Goal: Task Accomplishment & Management: Complete application form

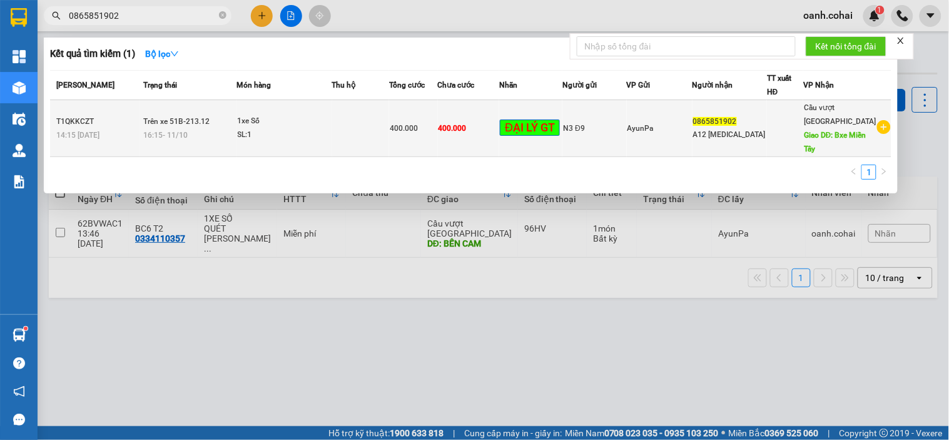
type input "0865851902"
click at [363, 125] on td at bounding box center [361, 128] width 58 height 57
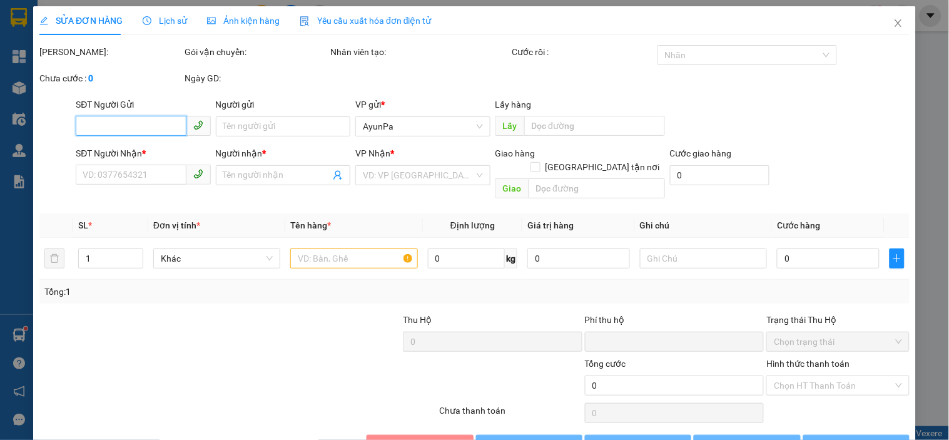
type input "N3 Đ9"
type input "0865851902"
type input "A12 [MEDICAL_DATA]"
type input "Bxe Miền Tây"
type input "0"
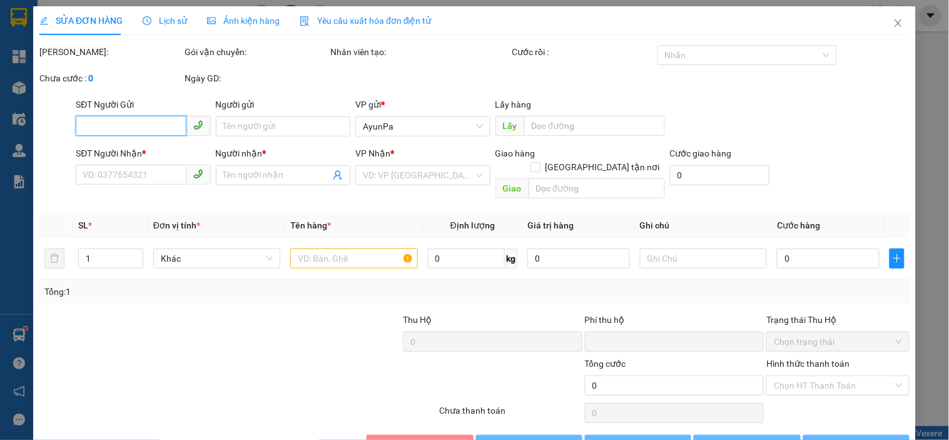
type input "400.000"
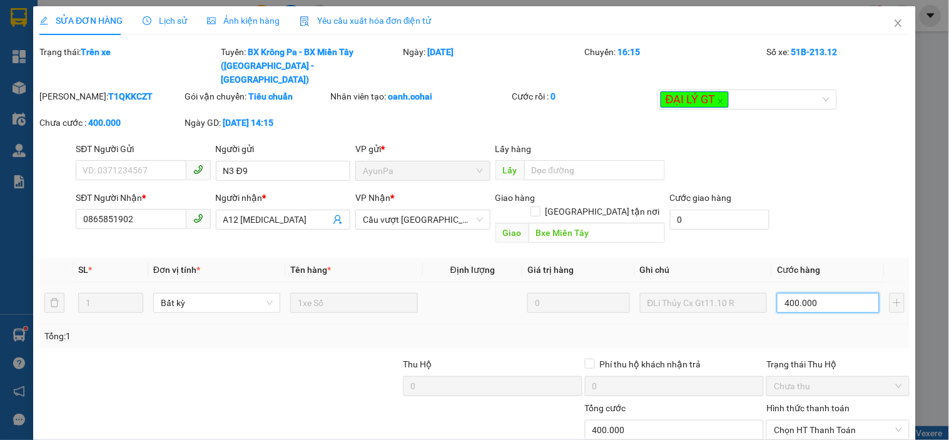
click at [797, 293] on input "400.000" at bounding box center [828, 303] width 103 height 20
type input "0"
type input "3"
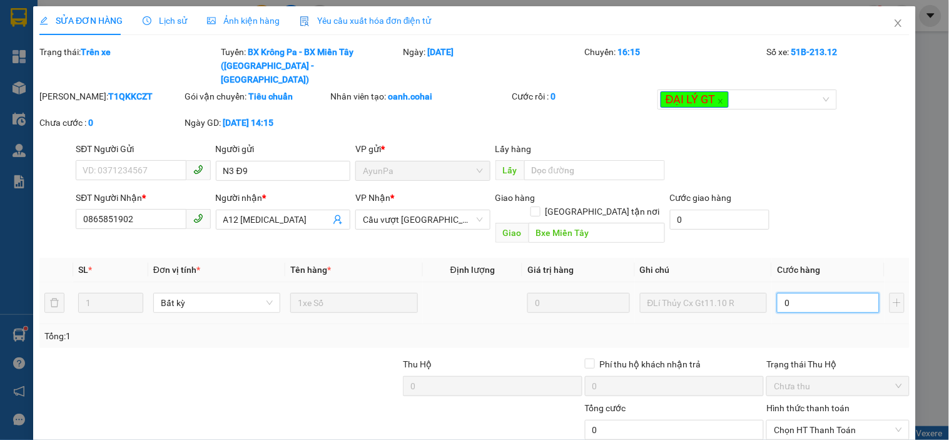
type input "3"
type input "03"
type input "38"
type input "038"
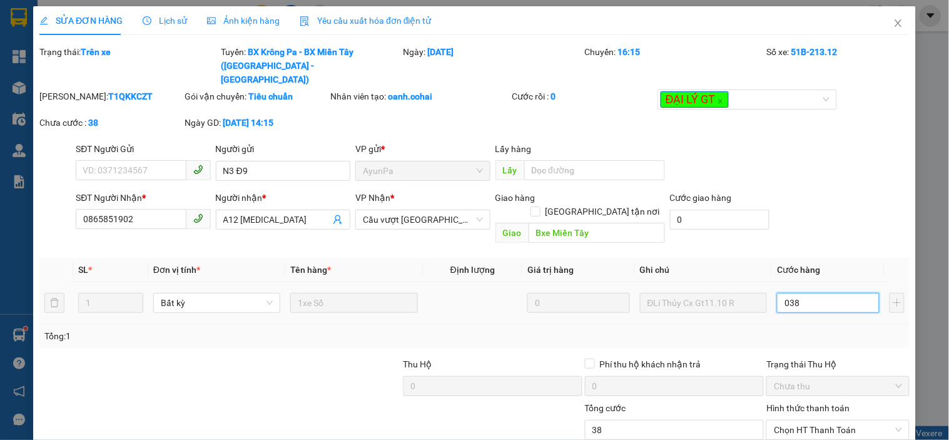
type input "380"
type input "0.380"
type input "380.000"
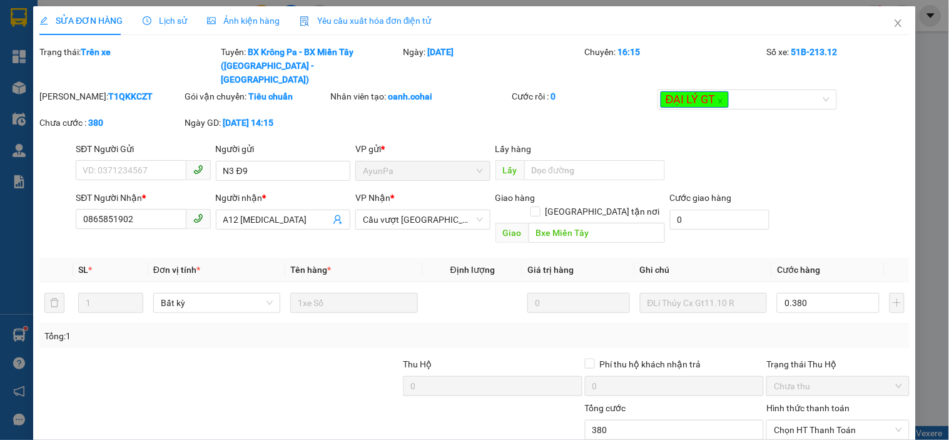
type input "380.000"
click at [803, 329] on div "Tổng: 1" at bounding box center [474, 336] width 860 height 14
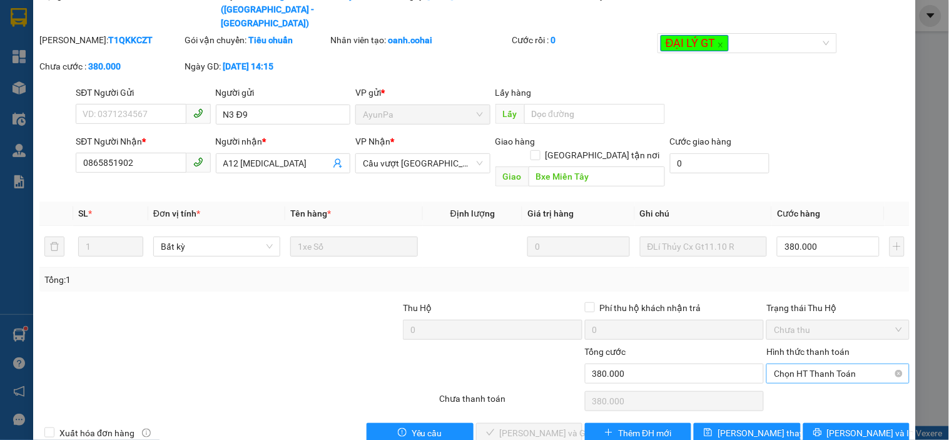
click at [799, 364] on span "Chọn HT Thanh Toán" at bounding box center [838, 373] width 128 height 19
click at [796, 371] on div "Tại văn phòng" at bounding box center [830, 371] width 126 height 14
type input "0"
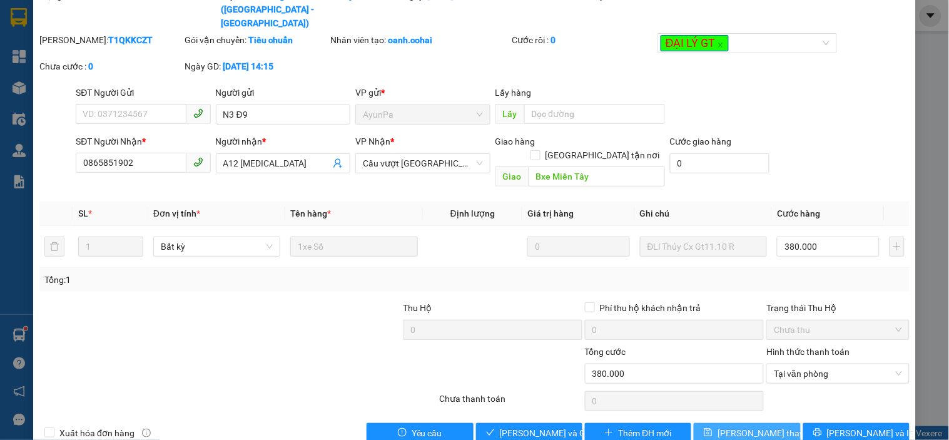
click at [735, 426] on span "[PERSON_NAME] thay đổi" at bounding box center [767, 433] width 100 height 14
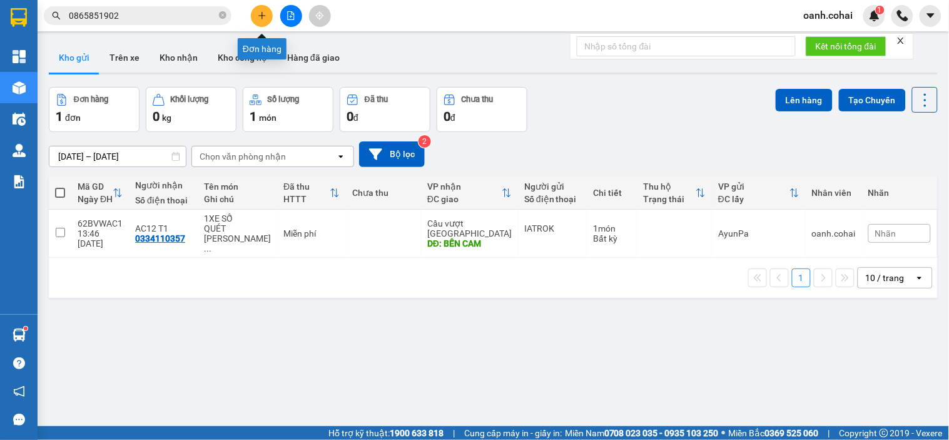
click at [255, 19] on button at bounding box center [262, 16] width 22 height 22
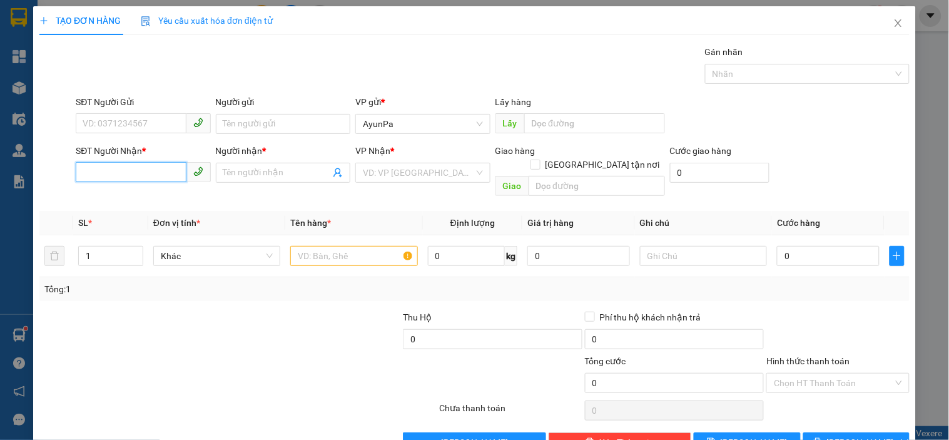
click at [163, 176] on input "SĐT Người Nhận *" at bounding box center [131, 172] width 110 height 20
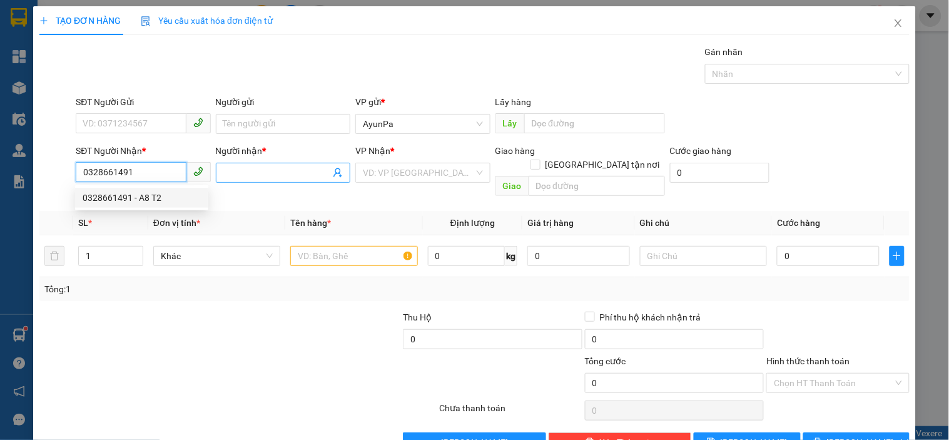
type input "0328661491"
click at [226, 169] on input "Người nhận *" at bounding box center [276, 173] width 107 height 14
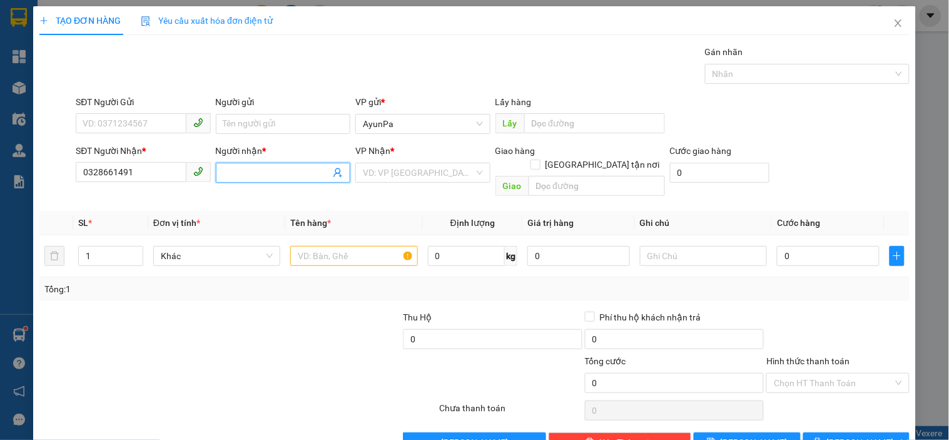
type input "r"
type input "[PERSON_NAME]"
click at [441, 169] on input "search" at bounding box center [418, 172] width 111 height 19
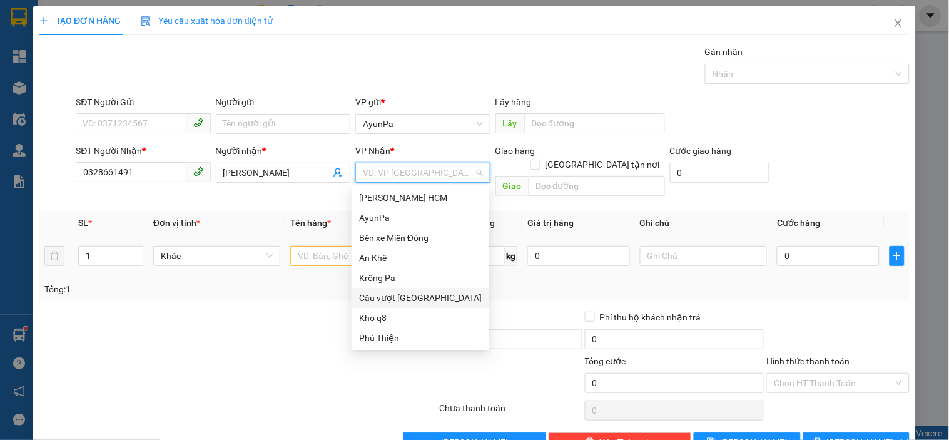
drag, startPoint x: 402, startPoint y: 292, endPoint x: 435, endPoint y: 254, distance: 50.1
click at [402, 291] on div "Cầu vượt [GEOGRAPHIC_DATA]" at bounding box center [420, 298] width 123 height 14
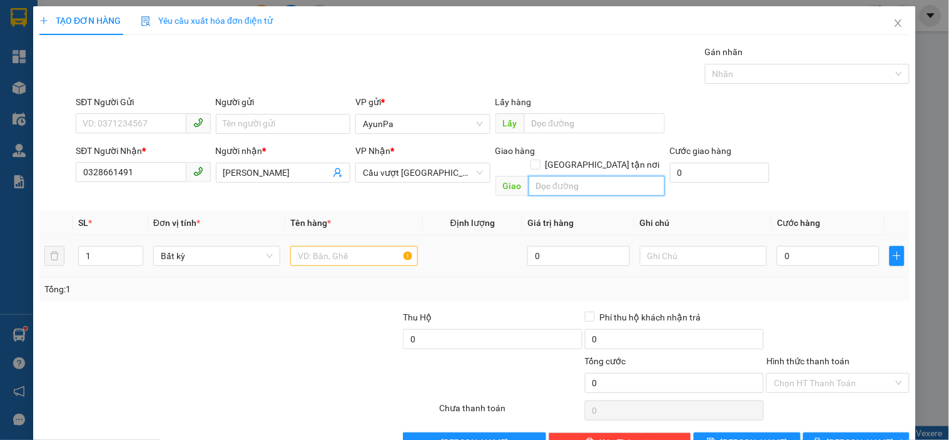
click at [534, 176] on input "text" at bounding box center [596, 186] width 136 height 20
type input "c"
type input "CX [PERSON_NAME]"
click at [389, 246] on input "text" at bounding box center [353, 256] width 127 height 20
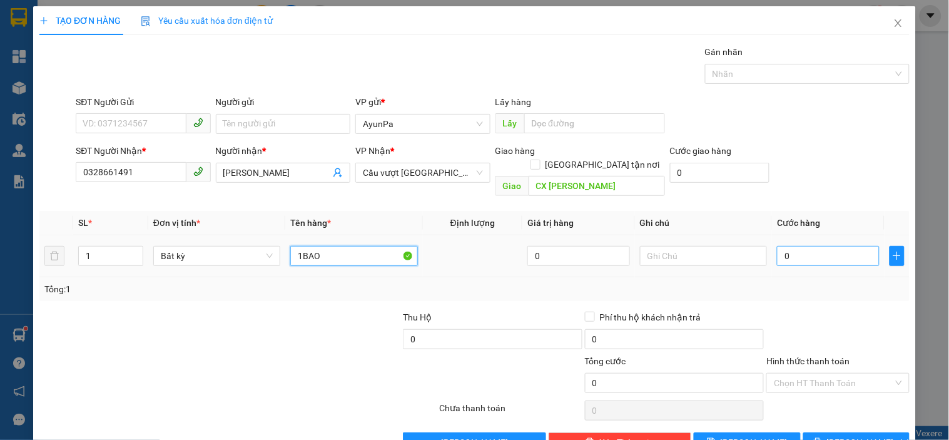
type input "1BAO"
click at [784, 246] on input "0" at bounding box center [828, 256] width 103 height 20
type input "6"
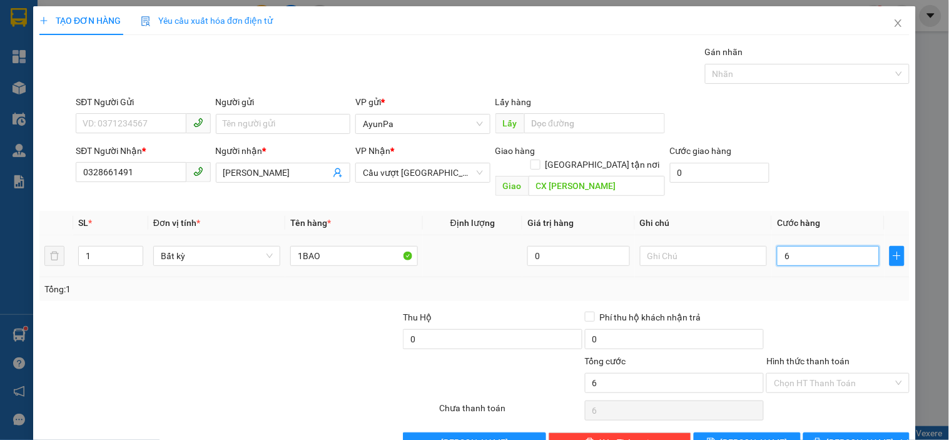
type input "60"
type input "60.000"
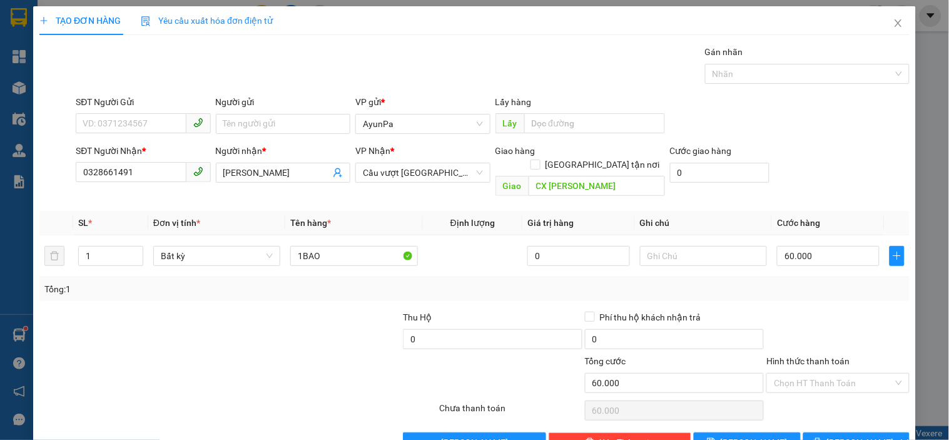
click at [818, 310] on div at bounding box center [837, 332] width 145 height 44
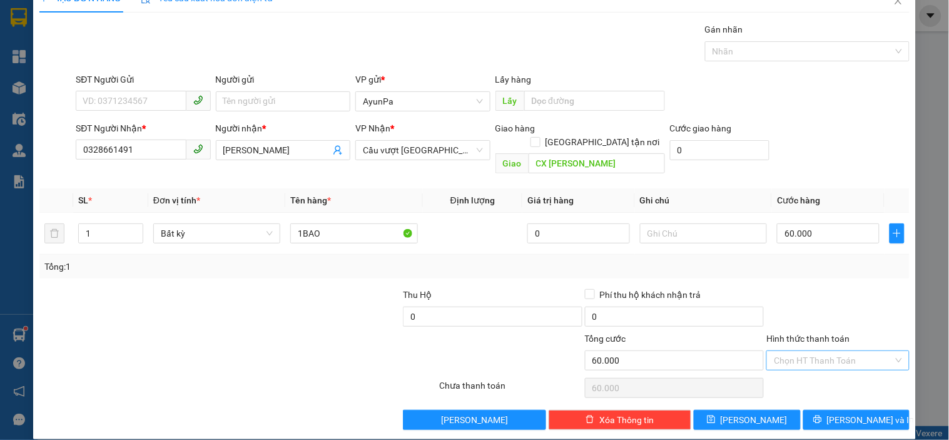
click at [807, 351] on input "Hình thức thanh toán" at bounding box center [833, 360] width 119 height 19
click at [801, 372] on div "Tại văn phòng" at bounding box center [830, 372] width 126 height 14
type input "0"
click at [822, 415] on icon "printer" at bounding box center [817, 419] width 9 height 9
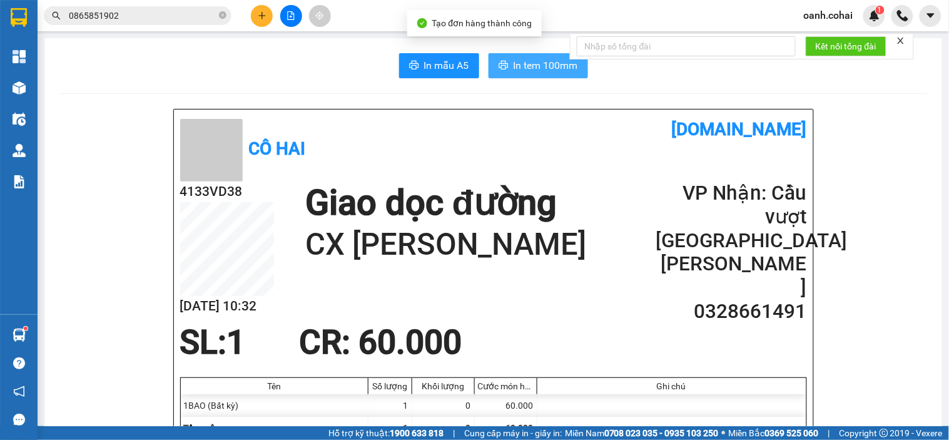
click at [499, 59] on button "In tem 100mm" at bounding box center [537, 65] width 99 height 25
